Goal: Information Seeking & Learning: Learn about a topic

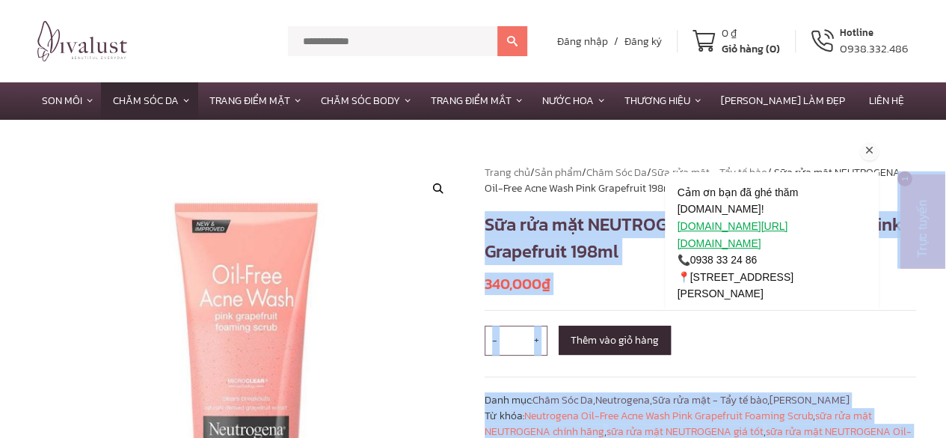
drag, startPoint x: 1104, startPoint y: 351, endPoint x: 1219, endPoint y: 376, distance: 117.1
click at [521, 236] on h1 "Sữa rửa mặt NEUTROGENA Oil-Free Acne Wash Pink Grapefruit 198ml" at bounding box center [701, 238] width 432 height 54
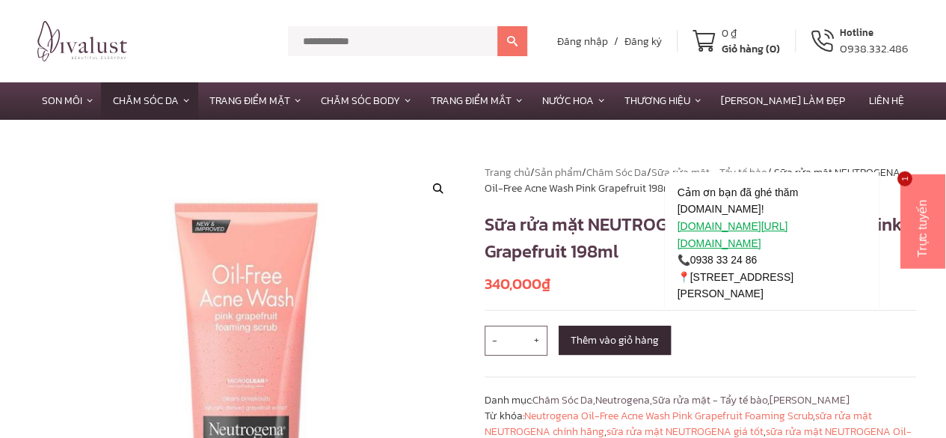
click at [485, 219] on h1 "Sữa rửa mặt NEUTROGENA Oil-Free Acne Wash Pink Grapefruit 198ml" at bounding box center [701, 238] width 432 height 54
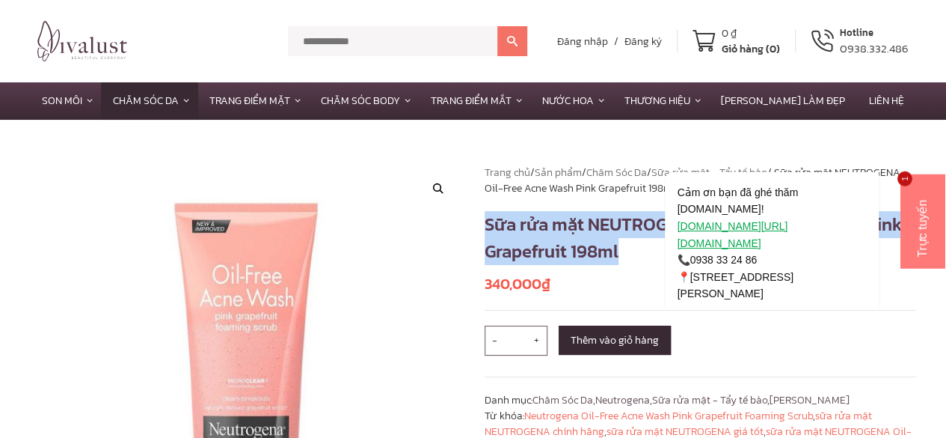
click at [485, 219] on h1 "Sữa rửa mặt NEUTROGENA Oil-Free Acne Wash Pink Grapefruit 198ml" at bounding box center [701, 238] width 432 height 54
copy h1 "Sữa rửa mặt NEUTROGENA Oil-Free Acne Wash Pink Grapefruit 198ml"
click at [561, 234] on h1 "Sữa rửa mặt NEUTROGENA Oil-Free Acne Wash Pink Grapefruit 198ml" at bounding box center [701, 238] width 432 height 54
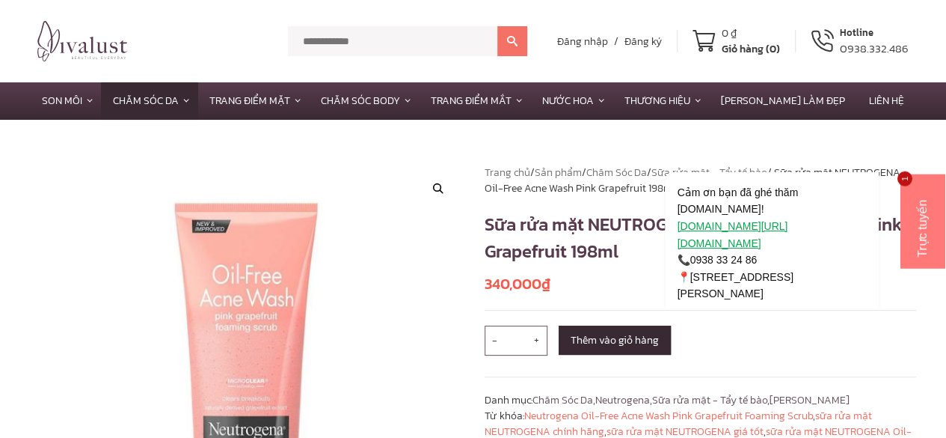
click at [569, 224] on h1 "Sữa rửa mặt NEUTROGENA Oil-Free Acne Wash Pink Grapefruit 198ml" at bounding box center [701, 238] width 432 height 54
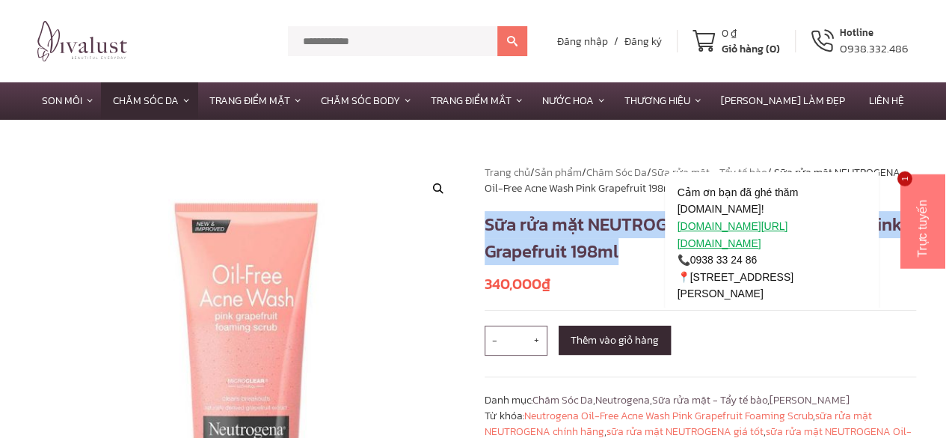
click at [569, 224] on h1 "Sữa rửa mặt NEUTROGENA Oil-Free Acne Wash Pink Grapefruit 198ml" at bounding box center [701, 238] width 432 height 54
copy h1 "Sữa rửa mặt NEUTROGENA Oil-Free Acne Wash Pink Grapefruit 198ml"
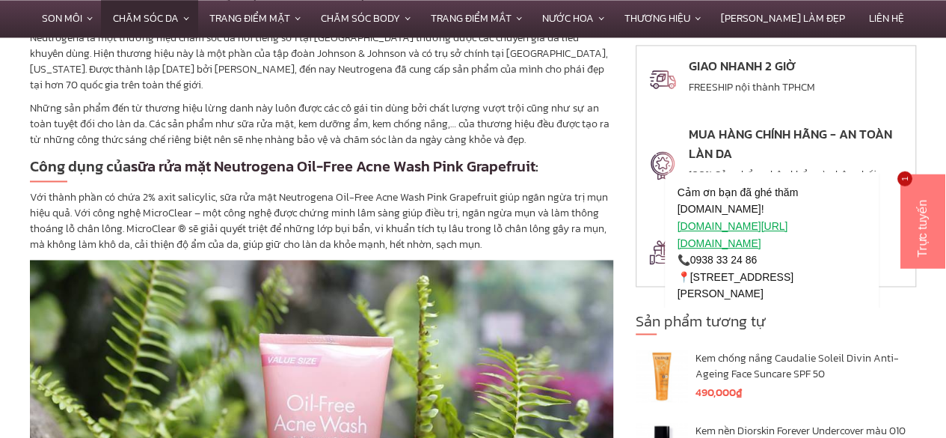
scroll to position [1122, 0]
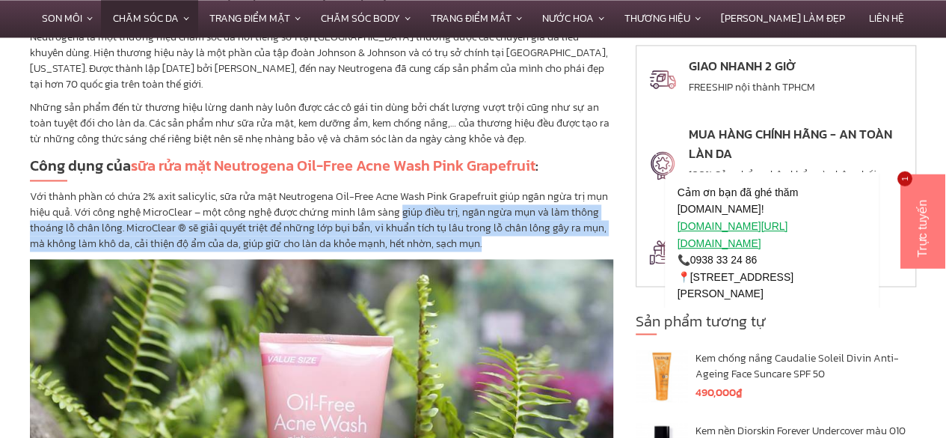
drag, startPoint x: 402, startPoint y: 211, endPoint x: 524, endPoint y: 236, distance: 125.3
click at [524, 236] on p "Với thành phần có chứa 2% axit salicylic, sữa rửa mặt Neutrogena Oil-Free Acne …" at bounding box center [321, 220] width 583 height 63
copy p "giúp điều trị, ngăn ngừa mụn và làm thông thoáng lỗ chân lông. MicroClear ® sẽ …"
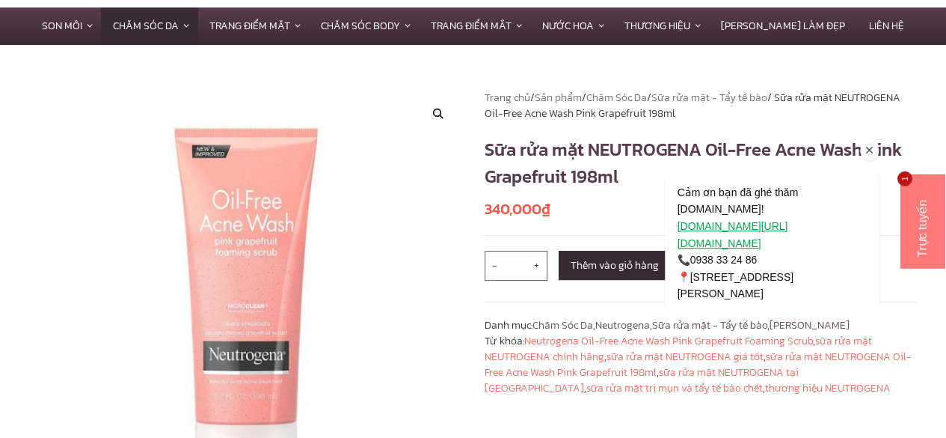
scroll to position [0, 0]
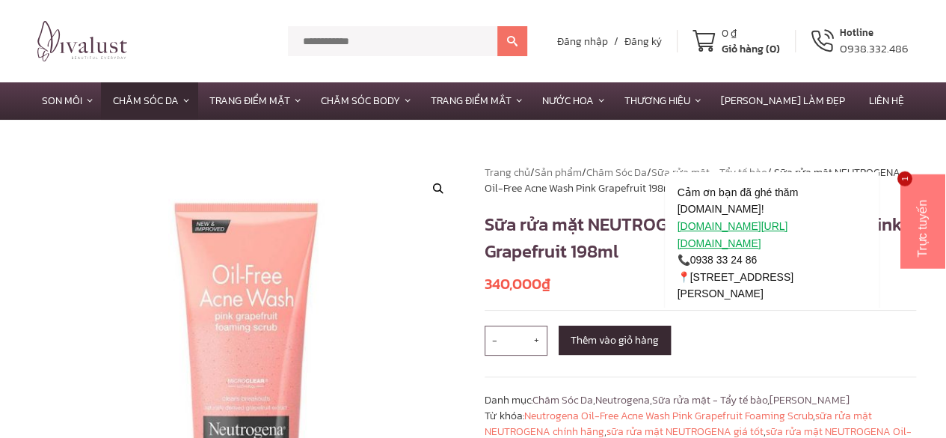
click at [577, 227] on h1 "Sữa rửa mặt NEUTROGENA Oil-Free Acne Wash Pink Grapefruit 198ml" at bounding box center [701, 238] width 432 height 54
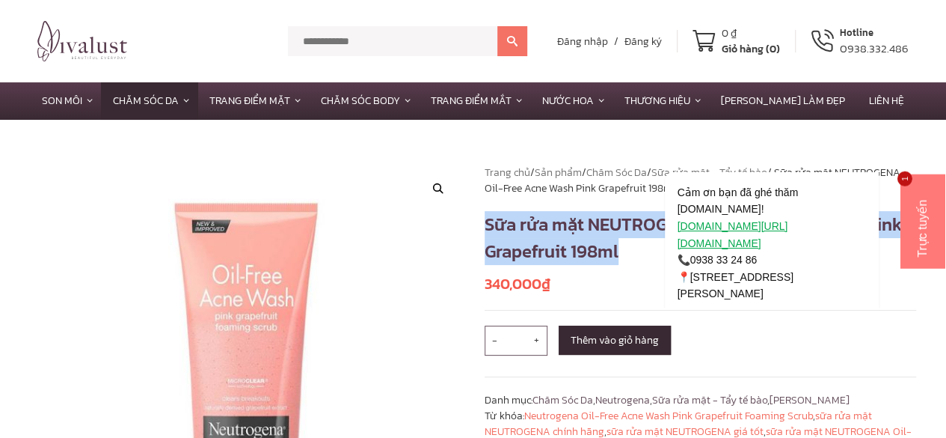
click at [577, 227] on h1 "Sữa rửa mặt NEUTROGENA Oil-Free Acne Wash Pink Grapefruit 198ml" at bounding box center [701, 238] width 432 height 54
copy h1 "Sữa rửa mặt NEUTROGENA Oil-Free Acne Wash Pink Grapefruit 198ml"
